Goal: Task Accomplishment & Management: Manage account settings

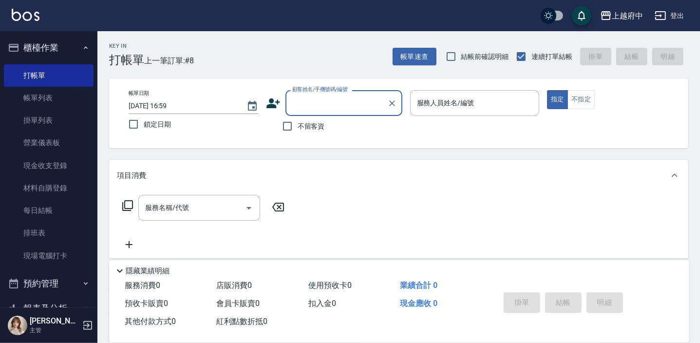
scroll to position [177, 0]
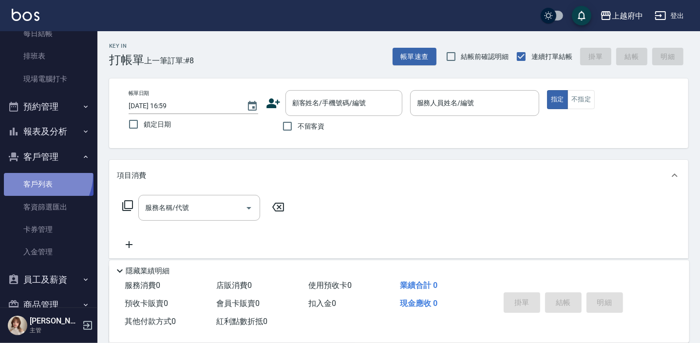
click at [39, 175] on link "客戶列表" at bounding box center [49, 184] width 90 height 22
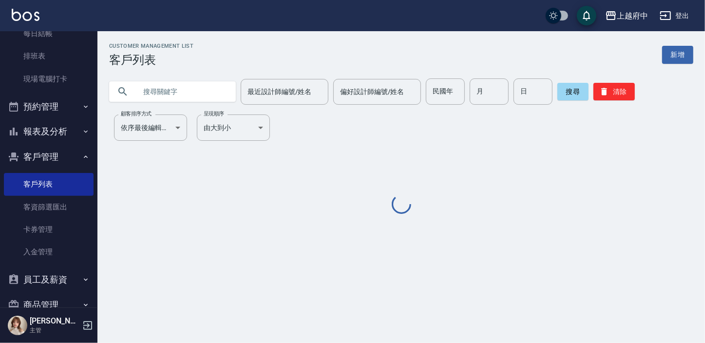
click at [175, 92] on input "text" at bounding box center [182, 91] width 92 height 26
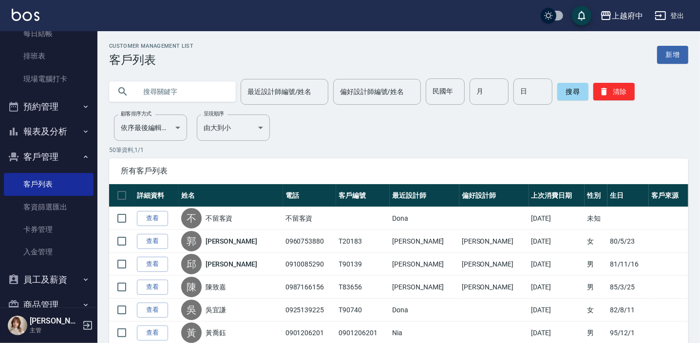
click at [175, 91] on input "text" at bounding box center [182, 91] width 92 height 26
type input "正"
type input "震"
type input "[PERSON_NAME]"
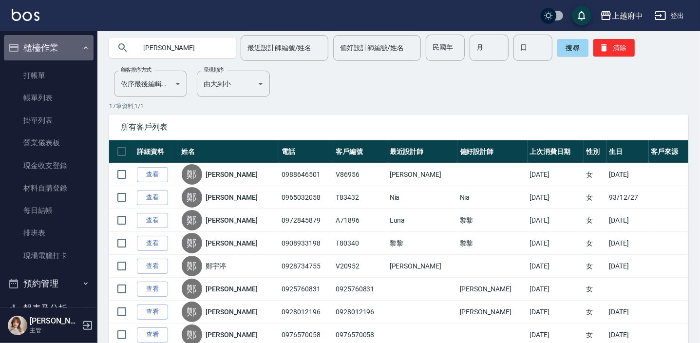
click at [83, 48] on icon "button" at bounding box center [86, 48] width 8 height 8
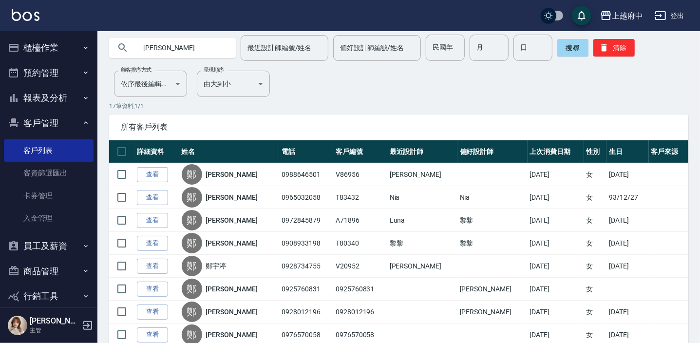
click at [82, 98] on icon "button" at bounding box center [86, 98] width 8 height 8
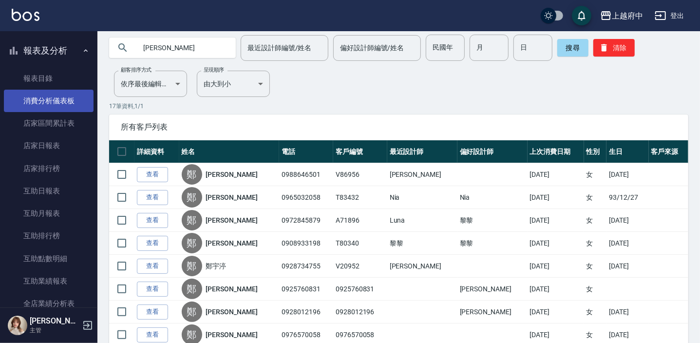
scroll to position [88, 0]
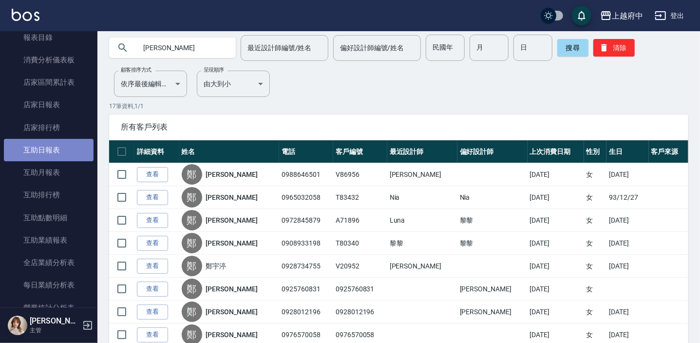
click at [63, 155] on link "互助日報表" at bounding box center [49, 150] width 90 height 22
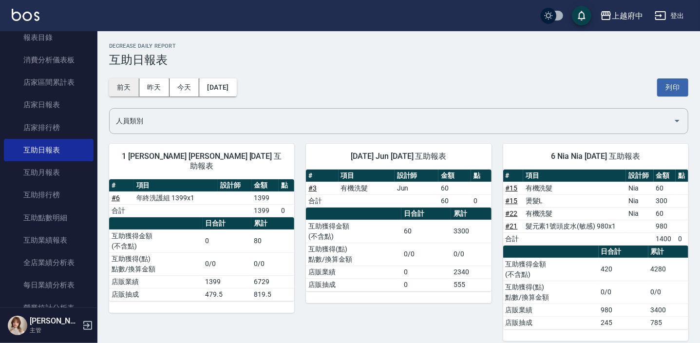
click at [124, 83] on button "前天" at bounding box center [124, 87] width 30 height 18
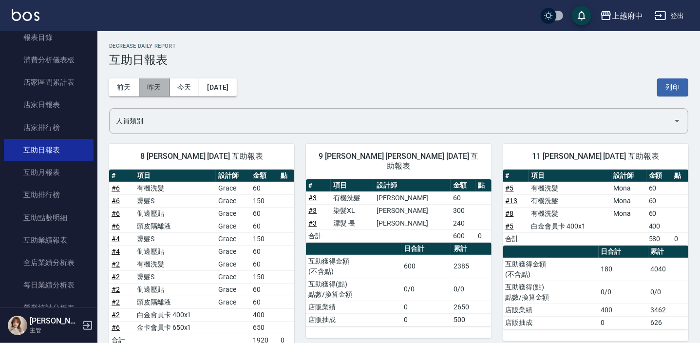
click at [159, 88] on button "昨天" at bounding box center [154, 87] width 30 height 18
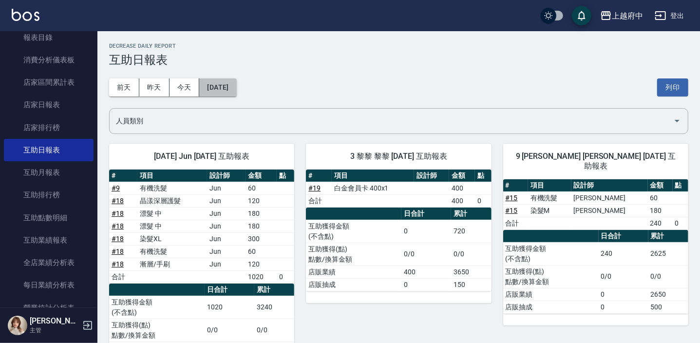
click at [211, 90] on button "[DATE]" at bounding box center [217, 87] width 37 height 18
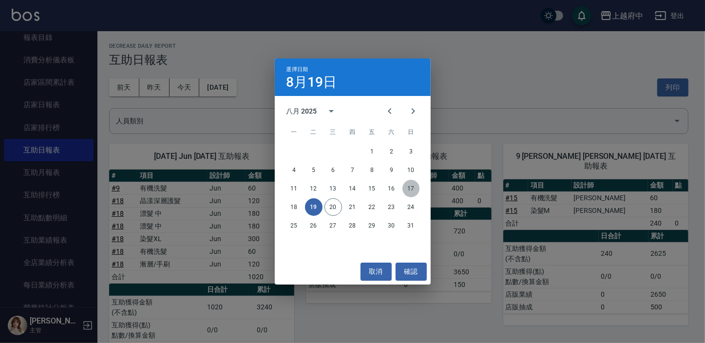
click at [410, 189] on button "17" at bounding box center [412, 189] width 18 height 18
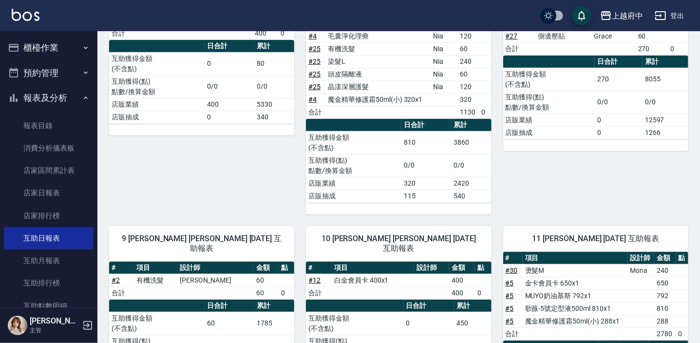
click at [82, 96] on icon "button" at bounding box center [86, 98] width 8 height 8
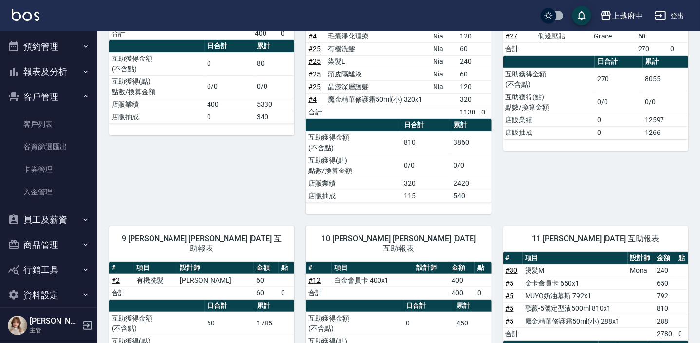
scroll to position [38, 0]
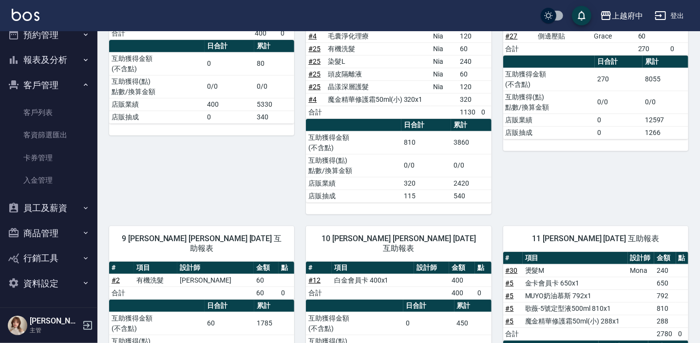
click at [68, 203] on button "員工及薪資" at bounding box center [49, 207] width 90 height 25
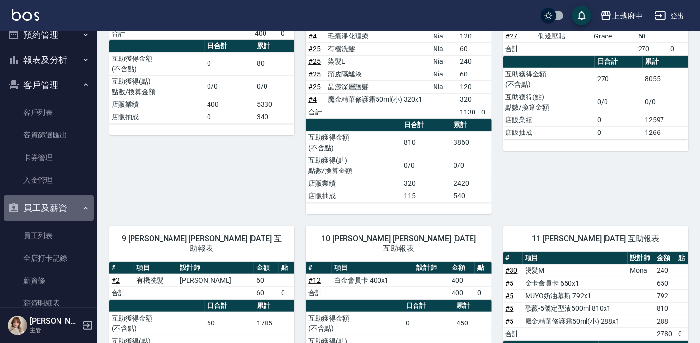
click at [75, 205] on button "員工及薪資" at bounding box center [49, 207] width 90 height 25
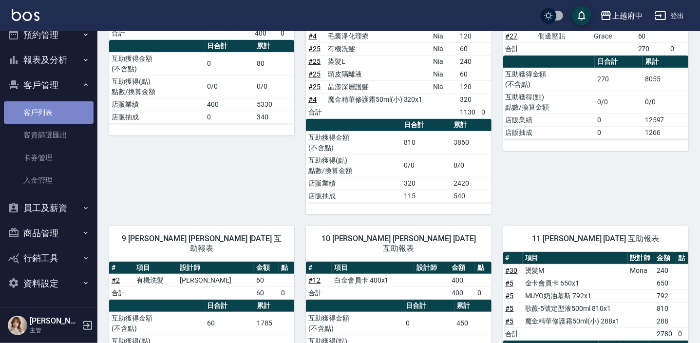
click at [72, 105] on link "客戶列表" at bounding box center [49, 112] width 90 height 22
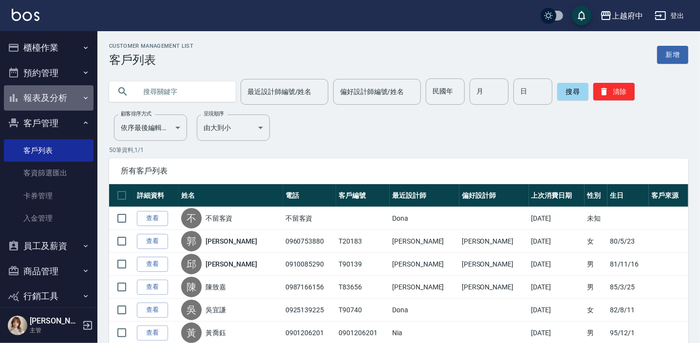
click at [59, 98] on button "報表及分析" at bounding box center [49, 97] width 90 height 25
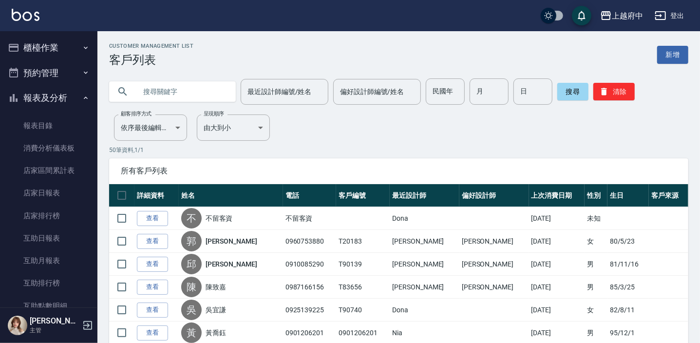
click at [67, 97] on button "報表及分析" at bounding box center [49, 97] width 90 height 25
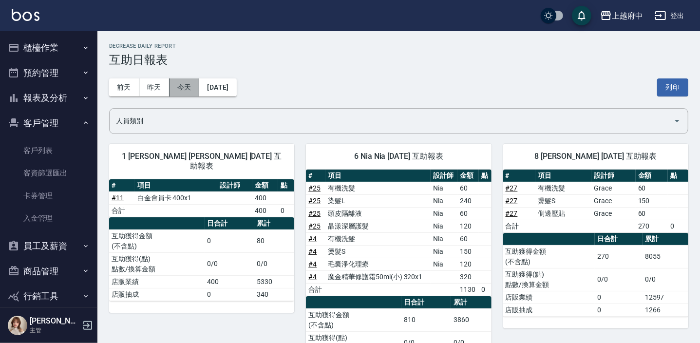
click at [182, 92] on button "今天" at bounding box center [185, 87] width 30 height 18
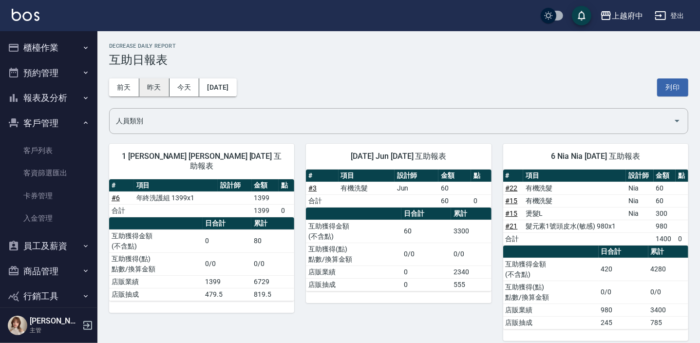
click at [151, 89] on button "昨天" at bounding box center [154, 87] width 30 height 18
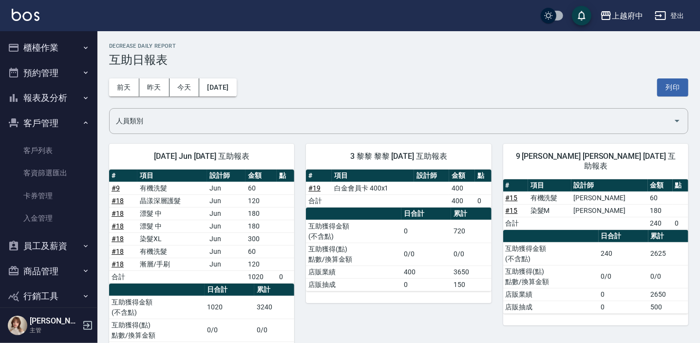
scroll to position [177, 0]
click at [64, 148] on link "客戶列表" at bounding box center [49, 150] width 90 height 22
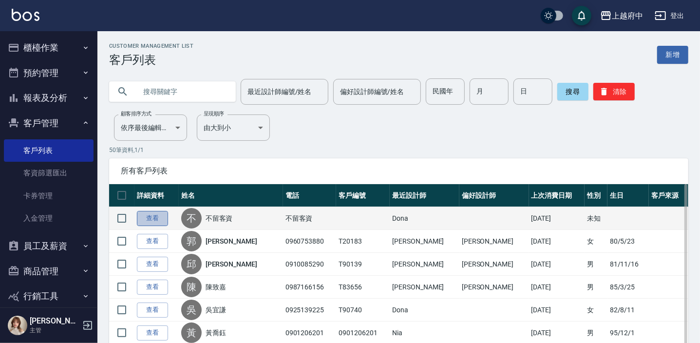
click at [149, 213] on link "查看" at bounding box center [152, 218] width 31 height 15
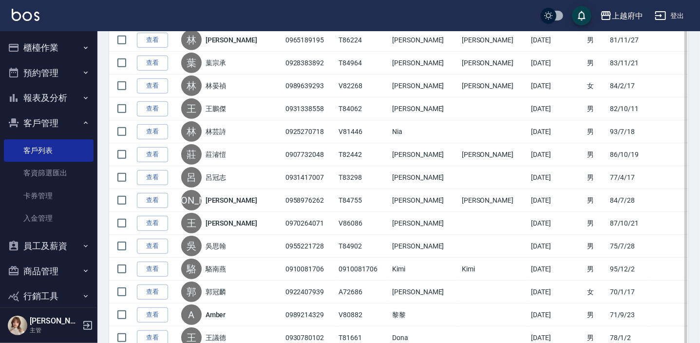
scroll to position [267, 0]
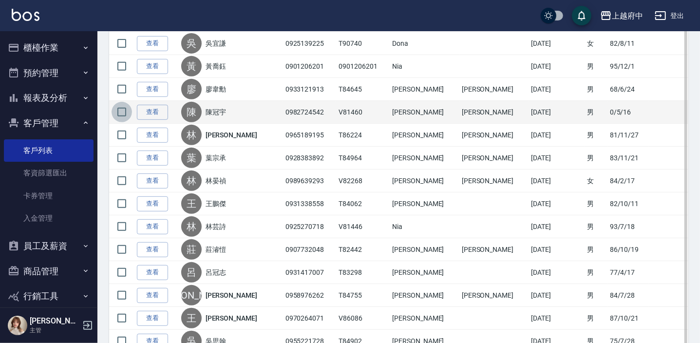
click at [119, 110] on input "checkbox" at bounding box center [122, 112] width 20 height 20
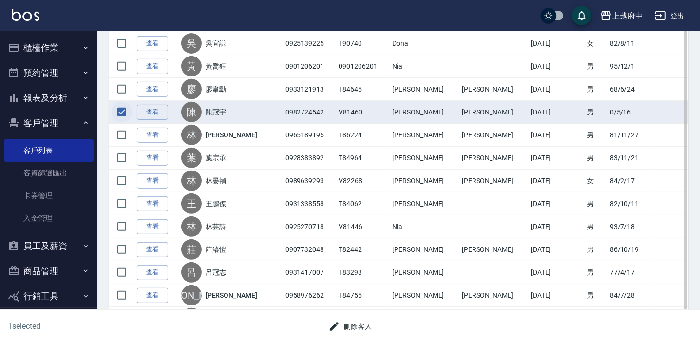
click at [119, 112] on input "checkbox" at bounding box center [122, 112] width 20 height 20
checkbox input "false"
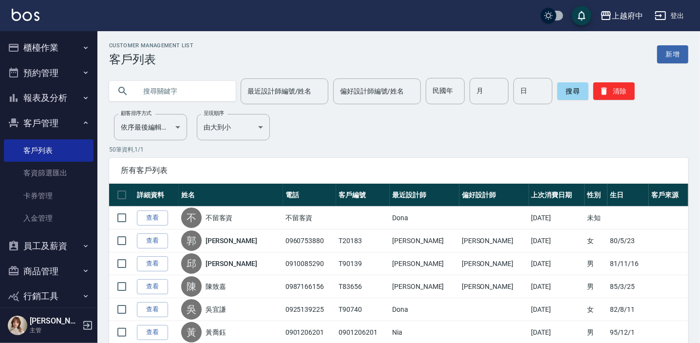
scroll to position [0, 0]
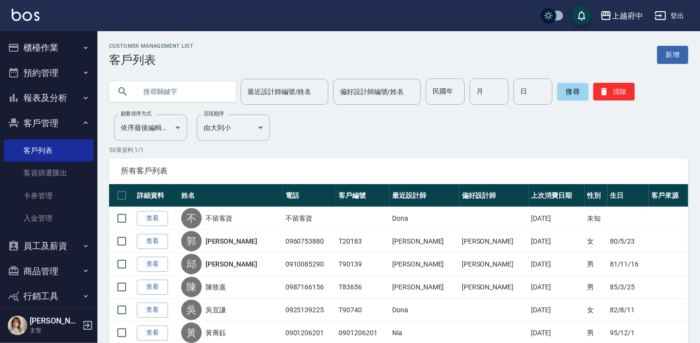
click at [149, 93] on input "text" at bounding box center [182, 91] width 92 height 26
type input "杜"
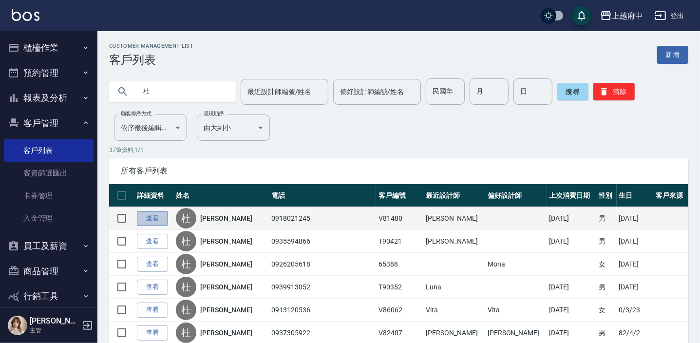
click at [155, 220] on link "查看" at bounding box center [152, 218] width 31 height 15
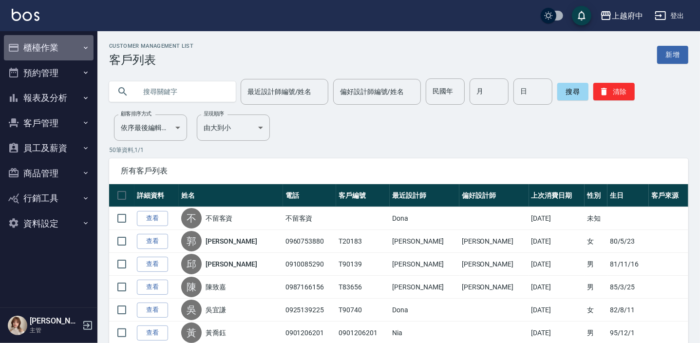
click at [58, 44] on button "櫃檯作業" at bounding box center [49, 47] width 90 height 25
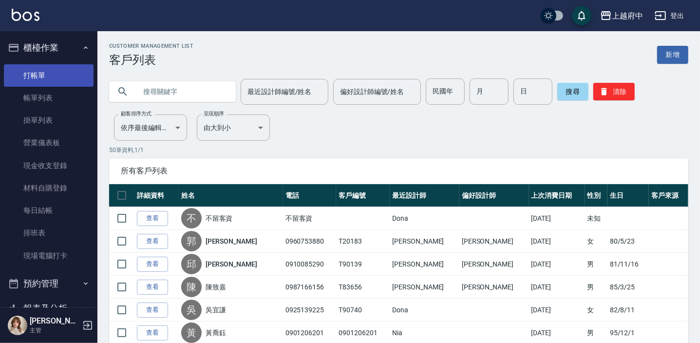
click at [53, 75] on link "打帳單" at bounding box center [49, 75] width 90 height 22
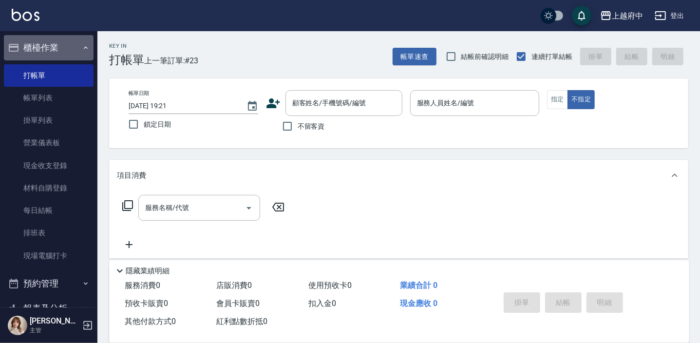
click at [74, 44] on button "櫃檯作業" at bounding box center [49, 47] width 90 height 25
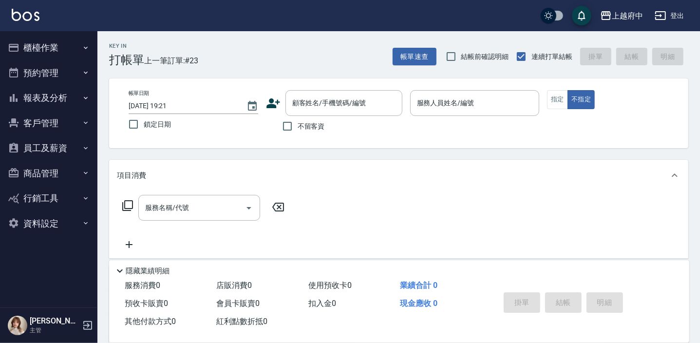
click at [74, 120] on button "客戶管理" at bounding box center [49, 123] width 90 height 25
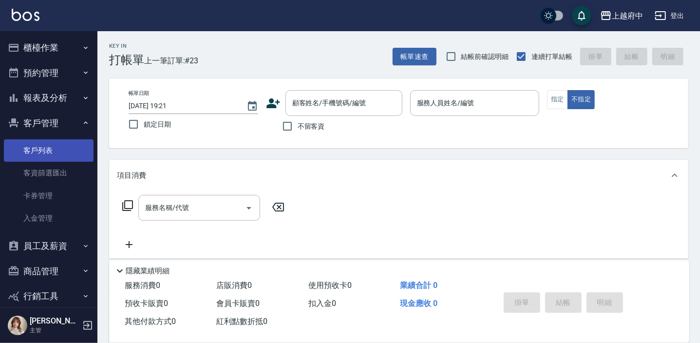
click at [77, 149] on link "客戶列表" at bounding box center [49, 150] width 90 height 22
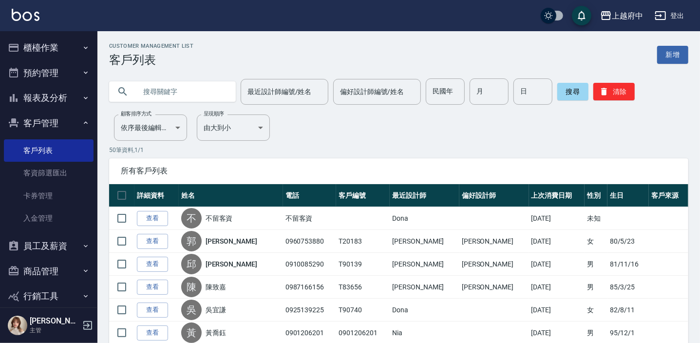
click at [53, 48] on button "櫃檯作業" at bounding box center [49, 47] width 90 height 25
